Goal: Check status: Check status

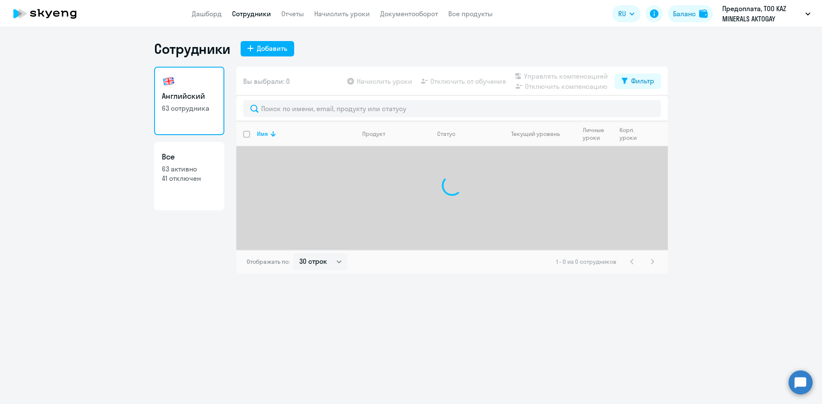
select select "30"
click at [199, 16] on link "Дашборд" at bounding box center [207, 13] width 30 height 9
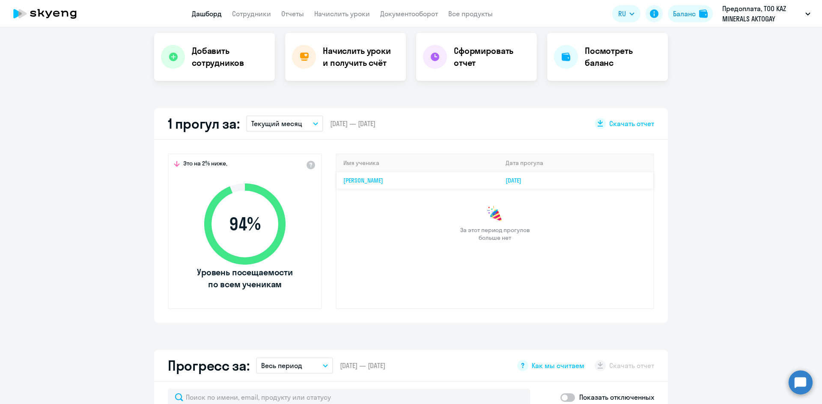
scroll to position [171, 0]
click at [543, 180] on td "[DATE]" at bounding box center [576, 180] width 154 height 17
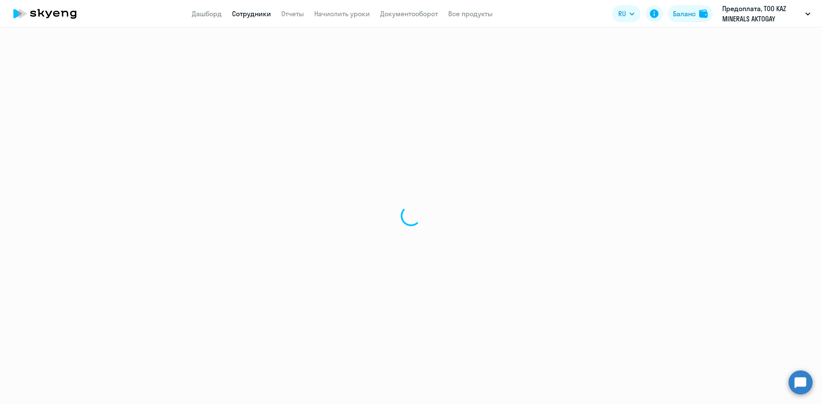
select select "english"
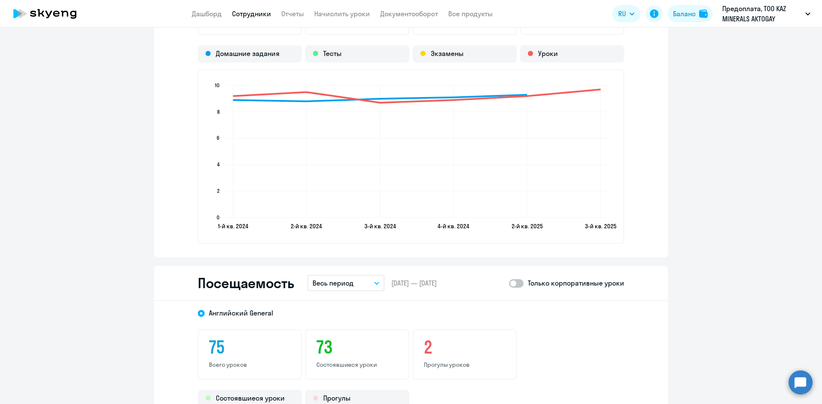
scroll to position [941, 0]
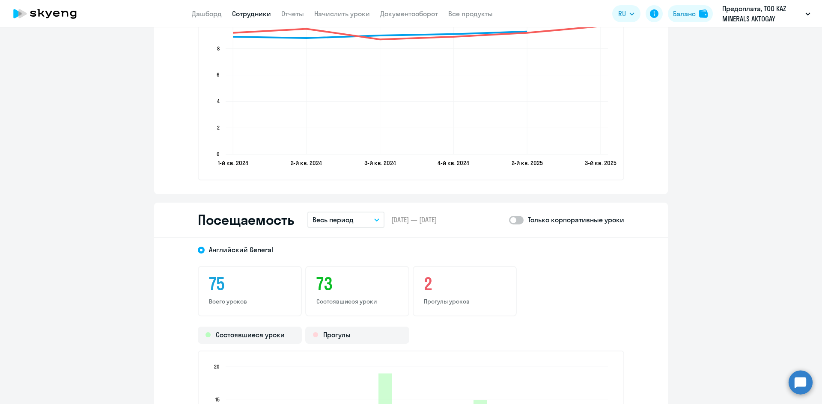
click at [345, 221] on p "Весь период" at bounding box center [332, 220] width 41 height 10
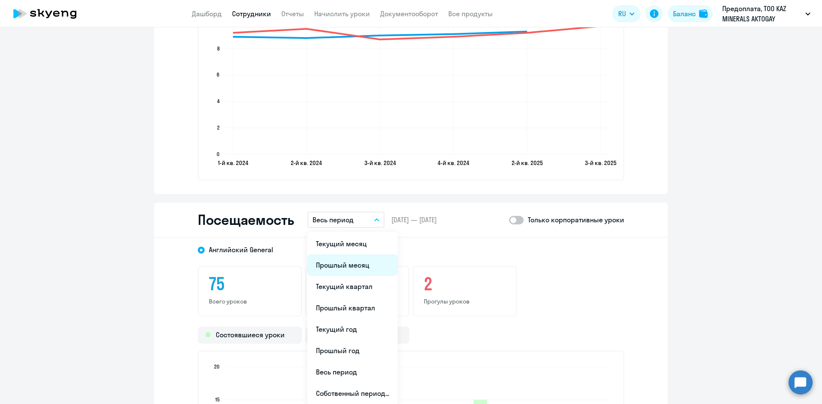
click at [346, 267] on li "Прошлый месяц" at bounding box center [352, 265] width 90 height 21
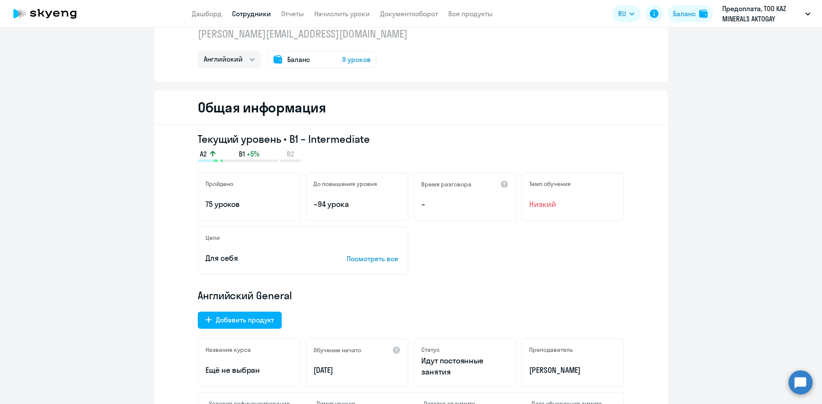
scroll to position [0, 0]
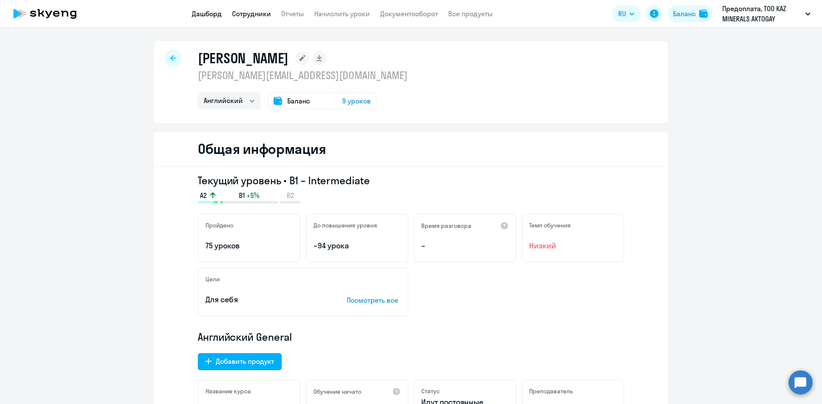
click at [211, 15] on link "Дашборд" at bounding box center [207, 13] width 30 height 9
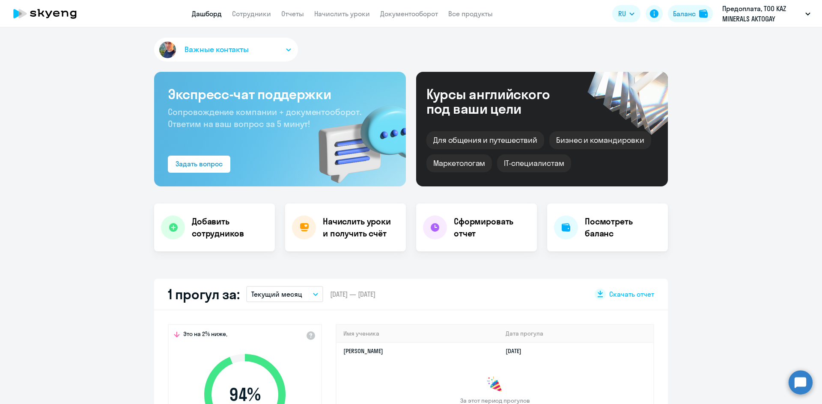
scroll to position [128, 0]
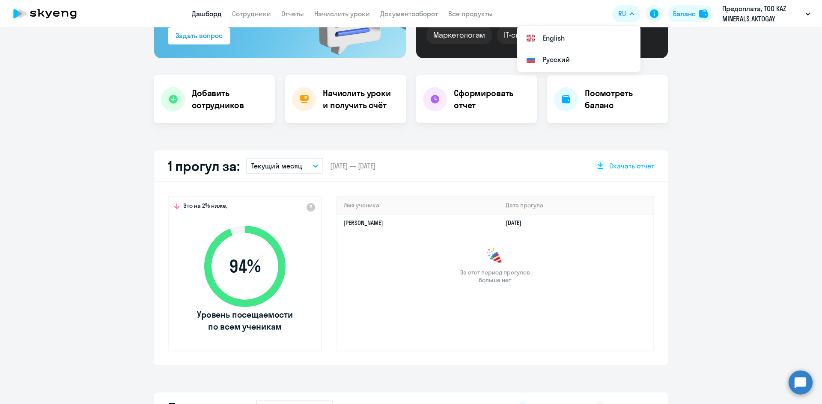
select select "30"
click at [753, 223] on app-truancy-attendance-dashboard "1 прогул за: Текущий месяц – [DATE] — [DATE] Скачать отчет Это на 2% ниже, 94 %…" at bounding box center [411, 258] width 822 height 215
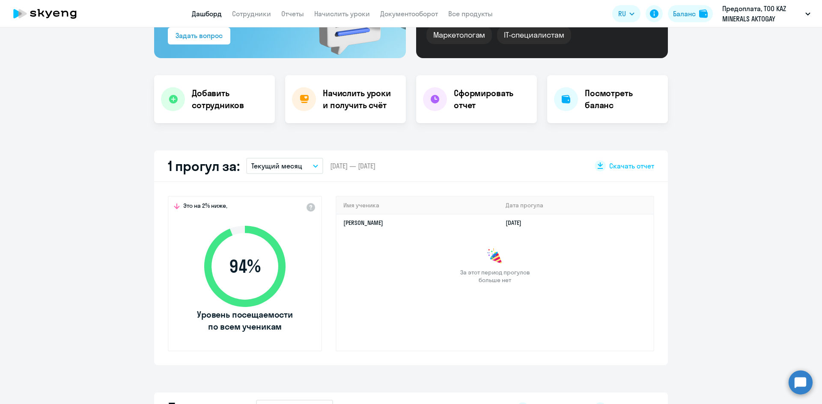
click at [120, 223] on app-truancy-attendance-dashboard "1 прогул за: Текущий месяц – [DATE] — [DATE] Скачать отчет Это на 2% ниже, 94 %…" at bounding box center [411, 258] width 822 height 215
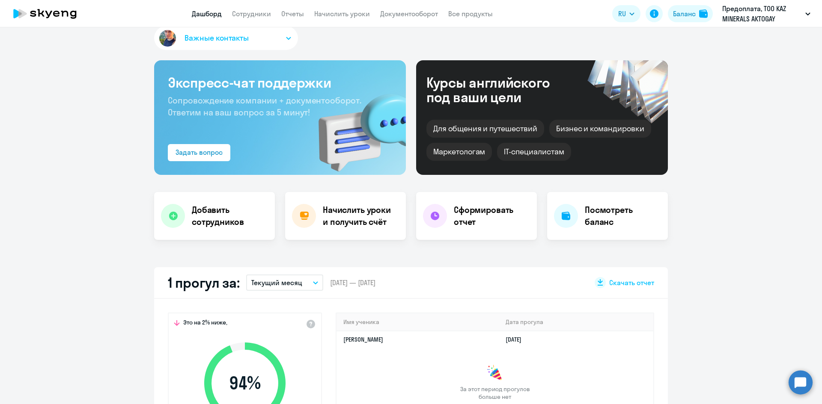
scroll to position [0, 0]
